Goal: Find specific page/section: Find specific page/section

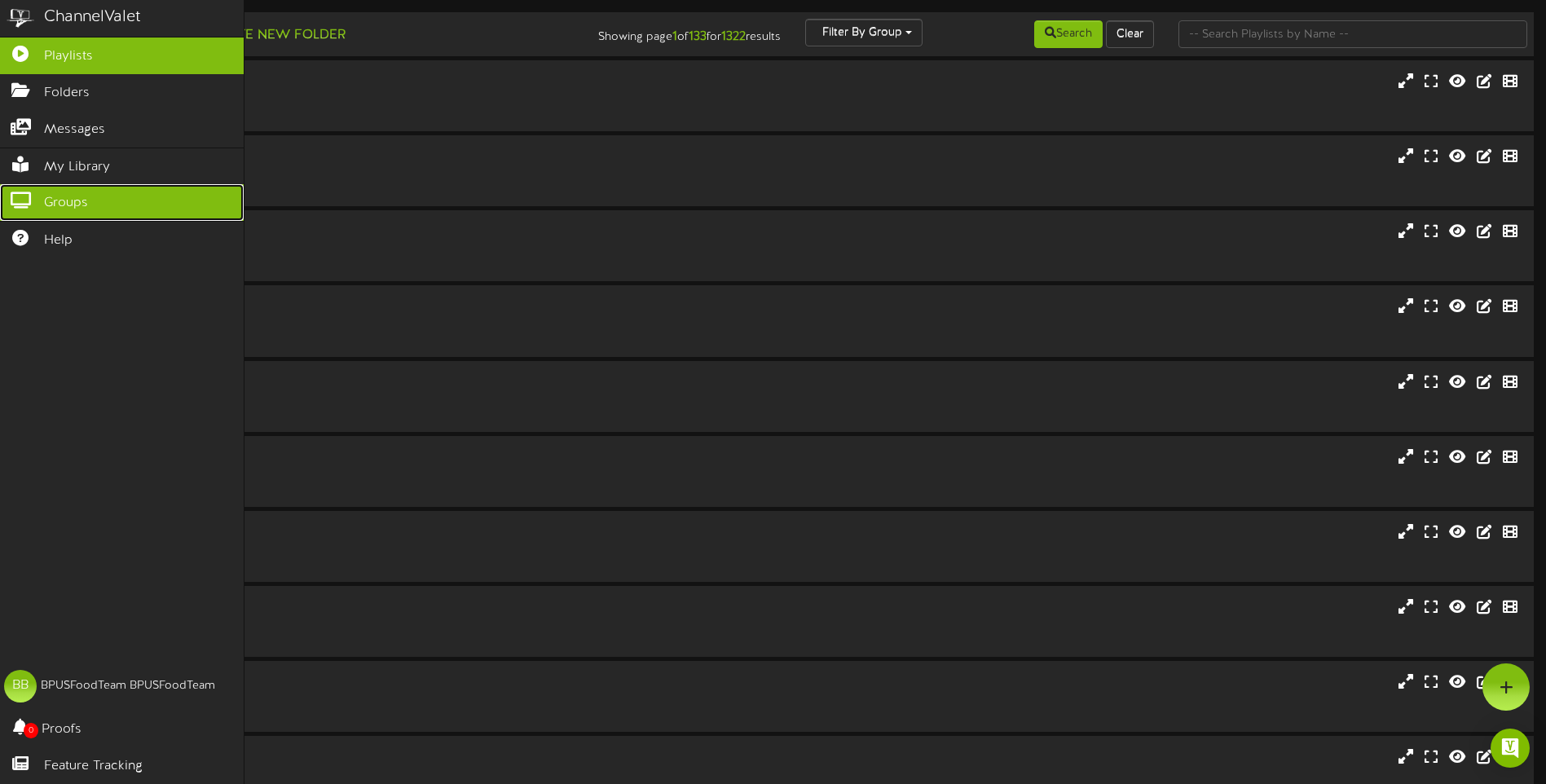
click at [30, 192] on icon at bounding box center [20, 198] width 40 height 12
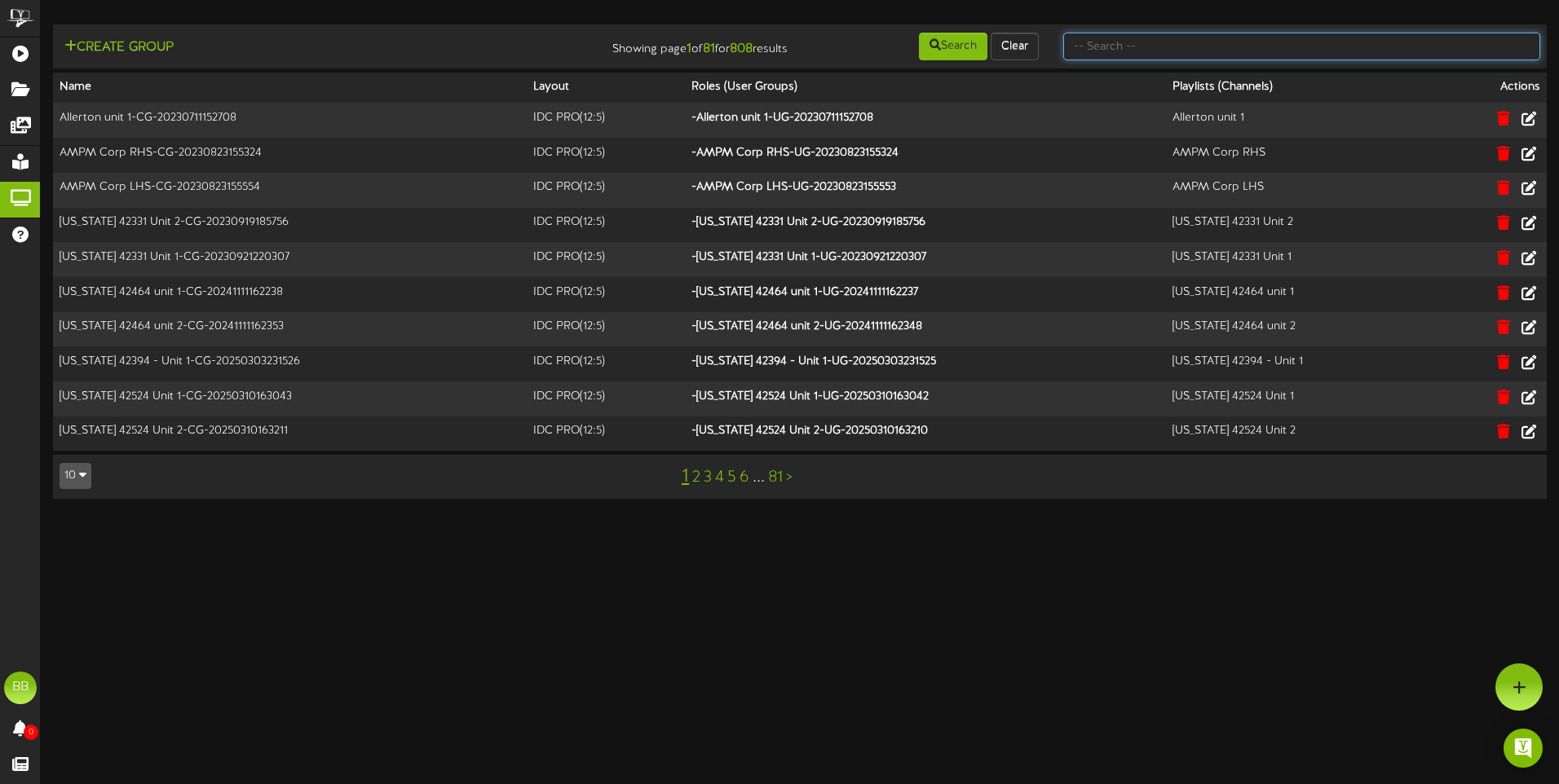
click at [1209, 48] on input "text" at bounding box center [1302, 46] width 477 height 28
type input "tfc souther"
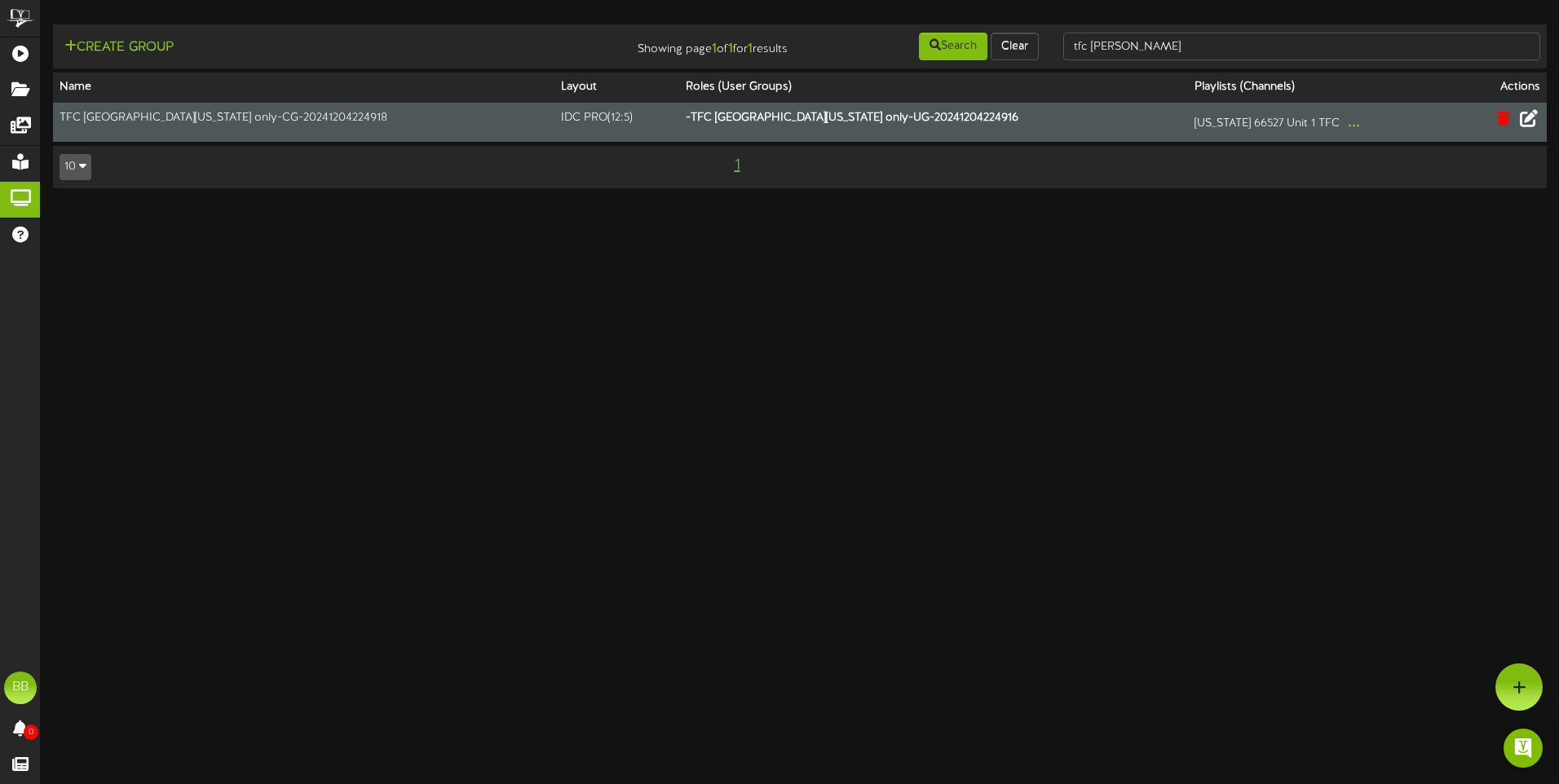
click at [1523, 121] on icon at bounding box center [1529, 118] width 18 height 18
